Goal: Task Accomplishment & Management: Manage account settings

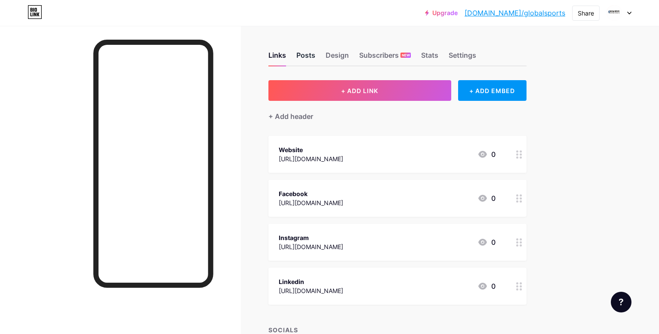
click at [316, 59] on div "Posts" at bounding box center [306, 57] width 19 height 15
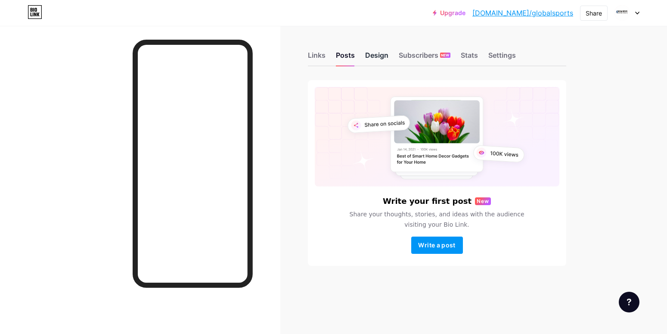
click at [381, 60] on div "Design" at bounding box center [376, 57] width 23 height 15
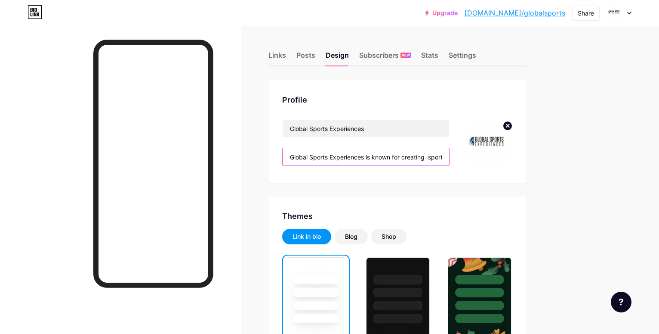
click at [449, 158] on input "Global Sports Experiences is known for creating sports tours that are pocket fr…" at bounding box center [366, 156] width 167 height 17
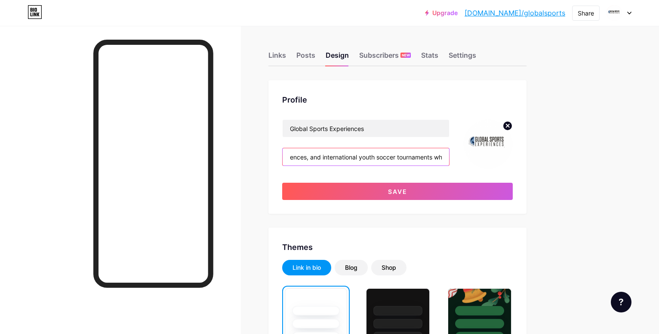
click at [449, 158] on input "ences, and international youth soccer tournaments which enhance your skills. Th…" at bounding box center [366, 156] width 167 height 17
click at [449, 160] on input "ences, and international youth soccer tourns which enhance your skills. They pr…" at bounding box center [366, 156] width 167 height 17
click at [449, 157] on input "s which enhance your skills. They provide evhing you need, whether you're looki…" at bounding box center [366, 156] width 167 height 17
click at [449, 156] on input "s which enhance your skillhing you need, wr you're looking for exciting travel …" at bounding box center [366, 156] width 167 height 17
click at [449, 156] on input "s which enhance your skillhr you're looking fociting travel adventures or gamin…" at bounding box center [366, 156] width 167 height 17
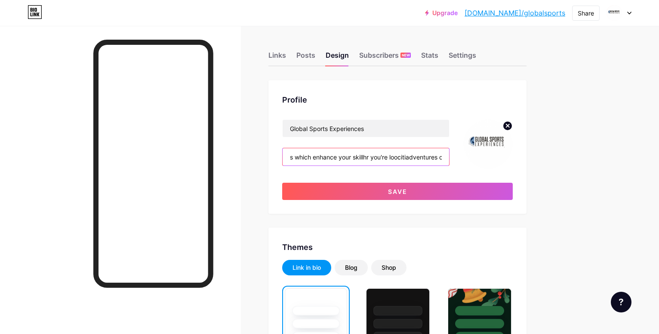
click at [449, 156] on input "s which enhance your skillhr you're loocitiadventures or gaming opportunities. …" at bounding box center [366, 156] width 167 height 17
type input "s which enhance your skillhr you're loadventures or gaming opportunities. Depen…"
click at [449, 156] on input "text" at bounding box center [366, 156] width 167 height 17
click at [384, 148] on input "text" at bounding box center [366, 156] width 167 height 17
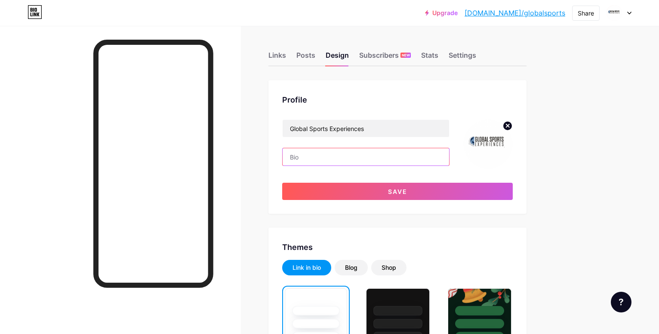
click at [384, 155] on input "text" at bounding box center [366, 156] width 167 height 17
paste input "Global sports experiences is to inspire and empower athletes through sports exp…"
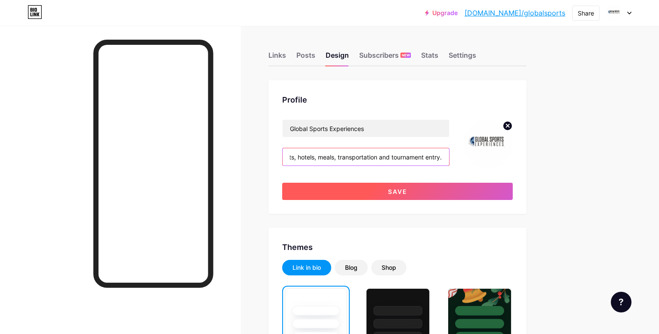
type input "Global sports experiences is to inspire and empower athletes through sports exp…"
click at [425, 192] on button "Save" at bounding box center [397, 191] width 231 height 17
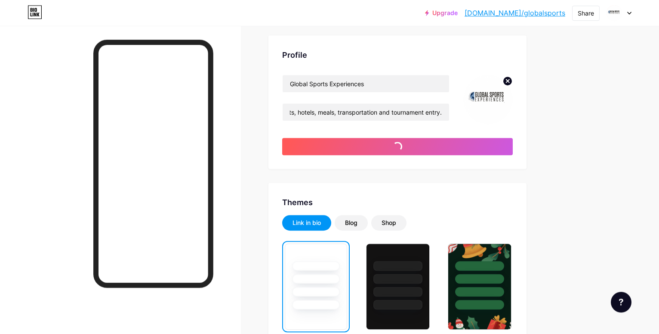
scroll to position [0, 0]
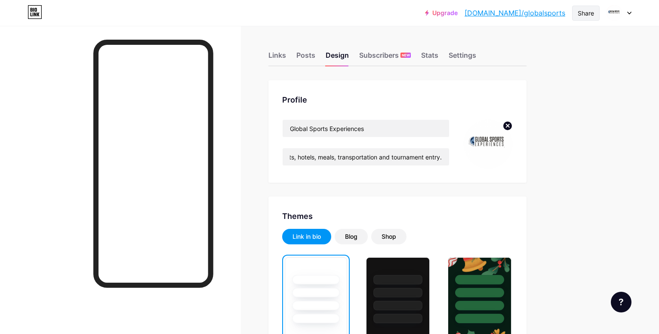
click at [595, 14] on div "Share" at bounding box center [587, 13] width 28 height 15
click at [583, 47] on div "Copy link" at bounding box center [535, 44] width 128 height 21
drag, startPoint x: 498, startPoint y: 12, endPoint x: 576, endPoint y: 13, distance: 78.3
click at [576, 13] on div "Upgrade [DOMAIN_NAME]/global... [DOMAIN_NAME]/globalsports Share Switch account…" at bounding box center [528, 12] width 207 height 15
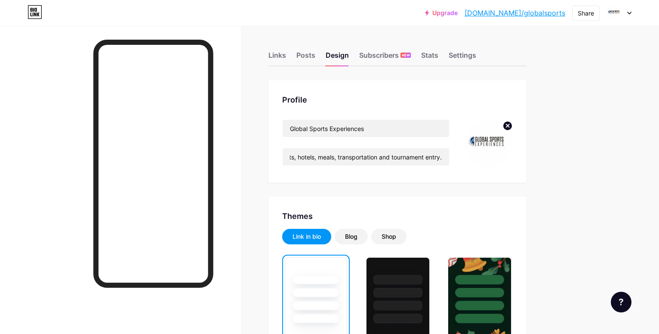
drag, startPoint x: 418, startPoint y: 158, endPoint x: 449, endPoint y: 158, distance: 31.9
click at [449, 158] on input "Global sports experiences is to inspire and empower athletes through sports exp…" at bounding box center [366, 156] width 167 height 17
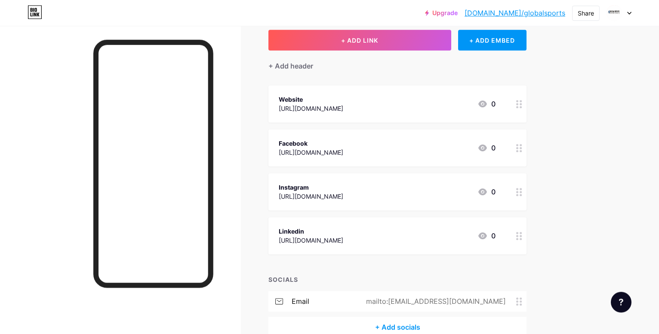
scroll to position [88, 0]
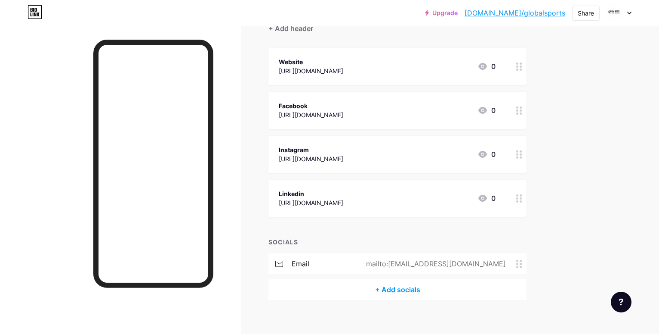
click at [344, 196] on div "Linkedin" at bounding box center [311, 193] width 65 height 9
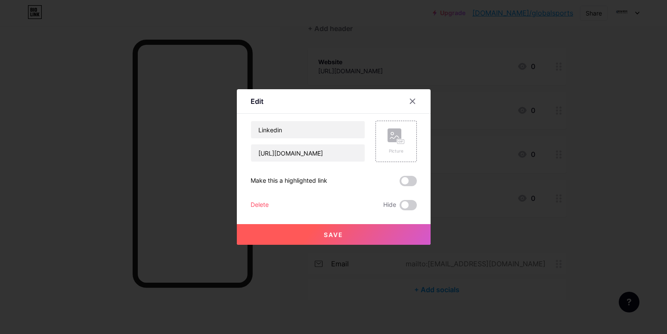
click at [255, 207] on div "Delete" at bounding box center [260, 205] width 18 height 10
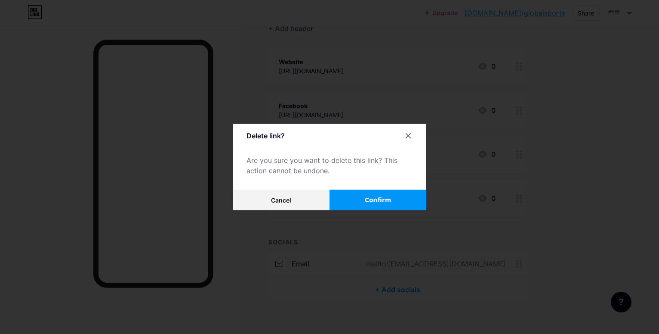
click at [386, 202] on span "Confirm" at bounding box center [378, 199] width 27 height 9
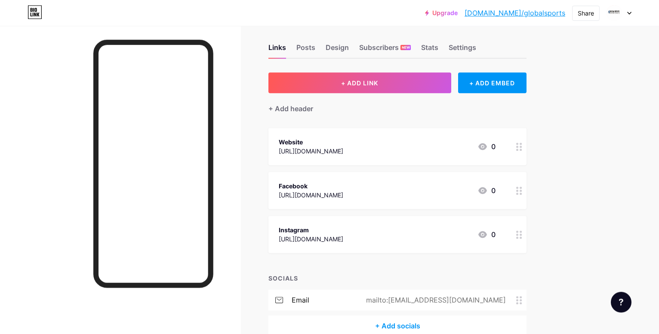
scroll to position [53, 0]
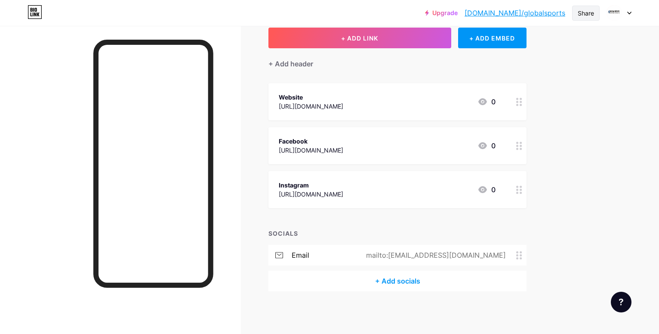
click at [583, 12] on div "Share" at bounding box center [586, 13] width 16 height 9
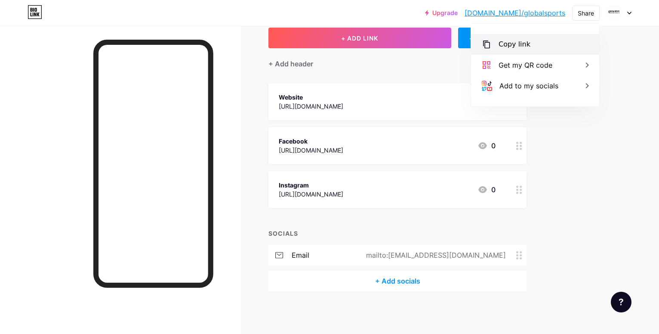
click at [566, 38] on div "Copy link" at bounding box center [535, 44] width 128 height 21
